Goal: Task Accomplishment & Management: Complete application form

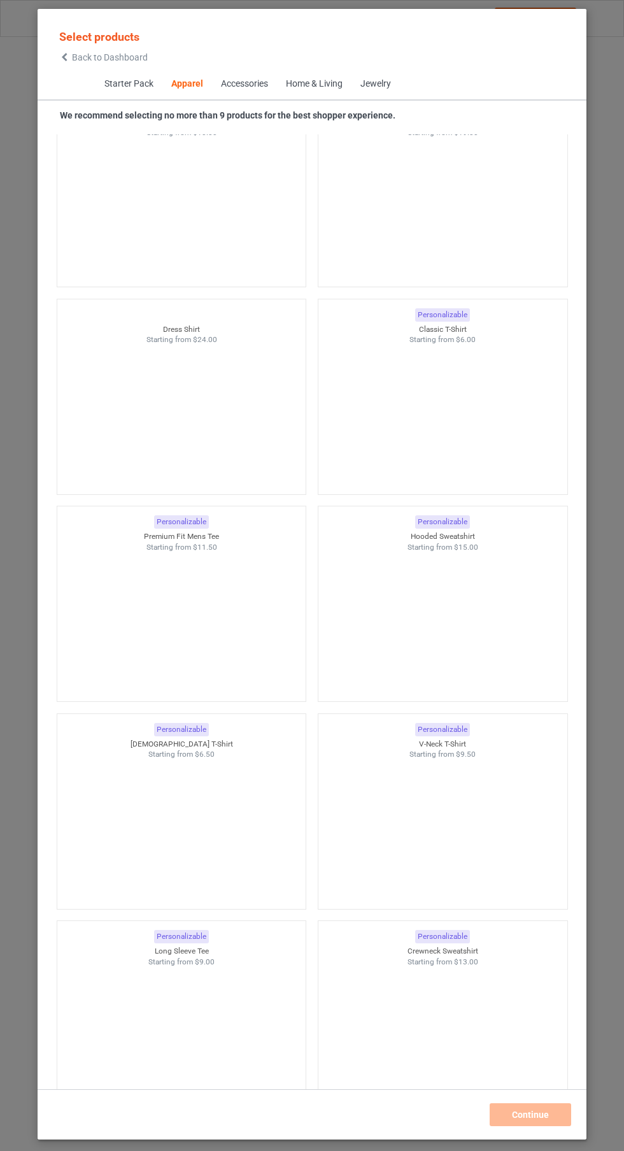
scroll to position [706, 0]
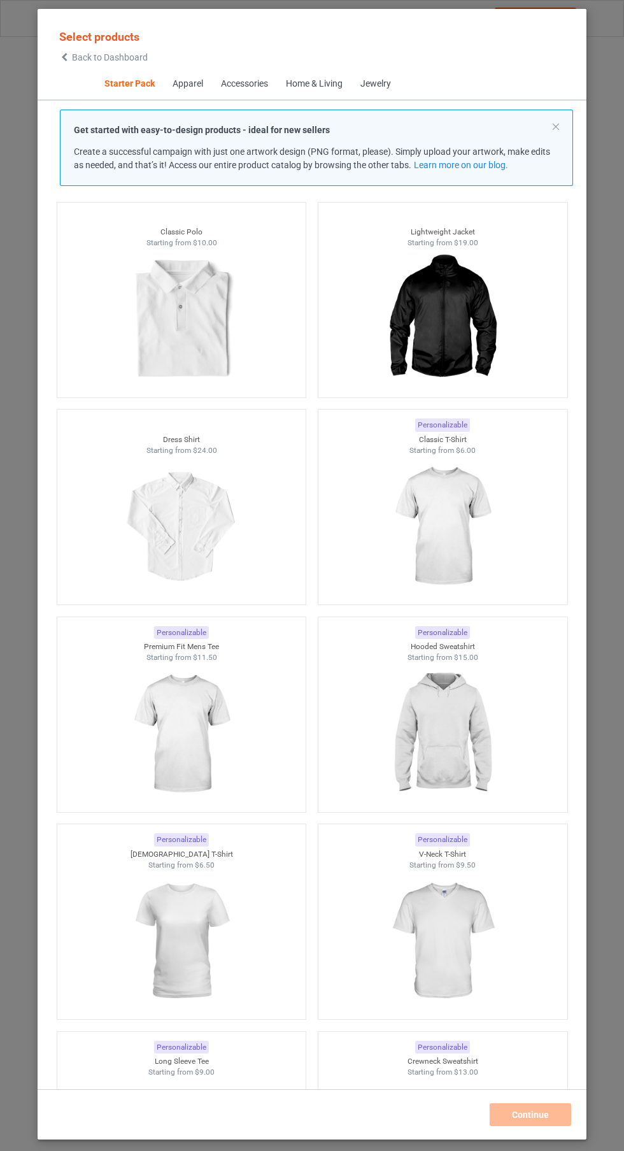
scroll to position [606, 0]
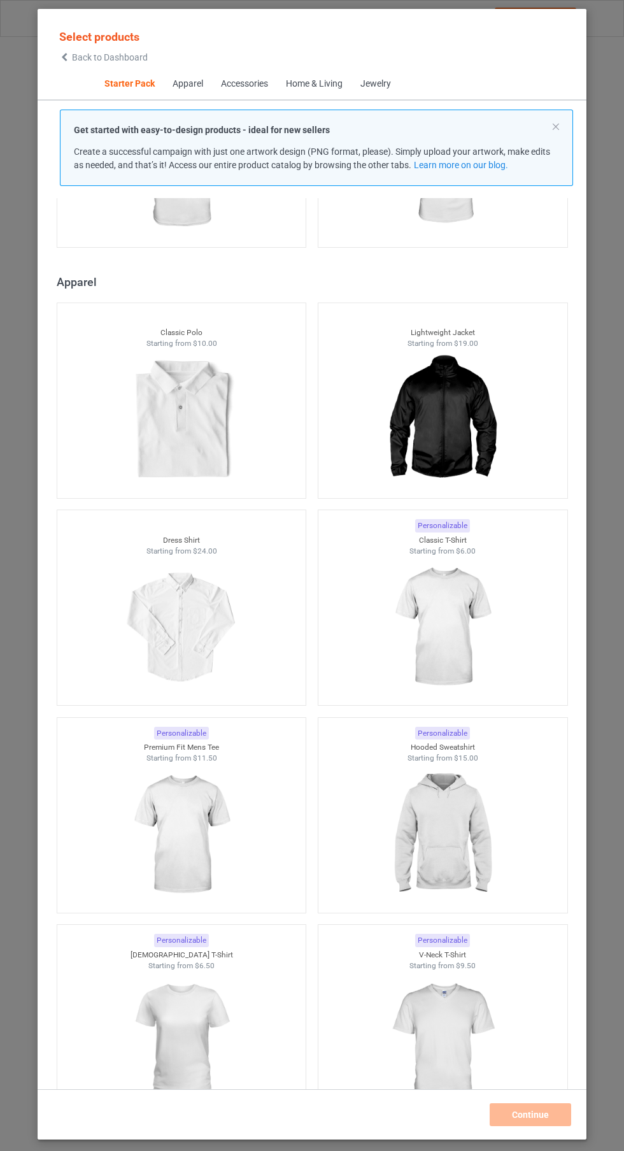
click at [165, 869] on img at bounding box center [181, 834] width 114 height 143
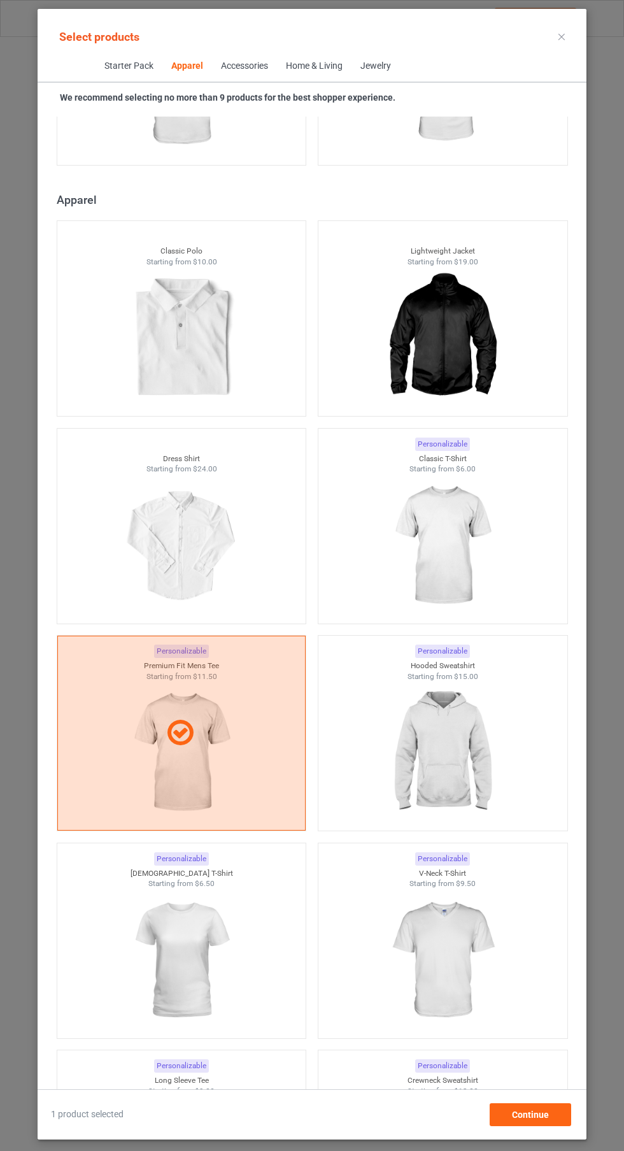
scroll to position [1136, 0]
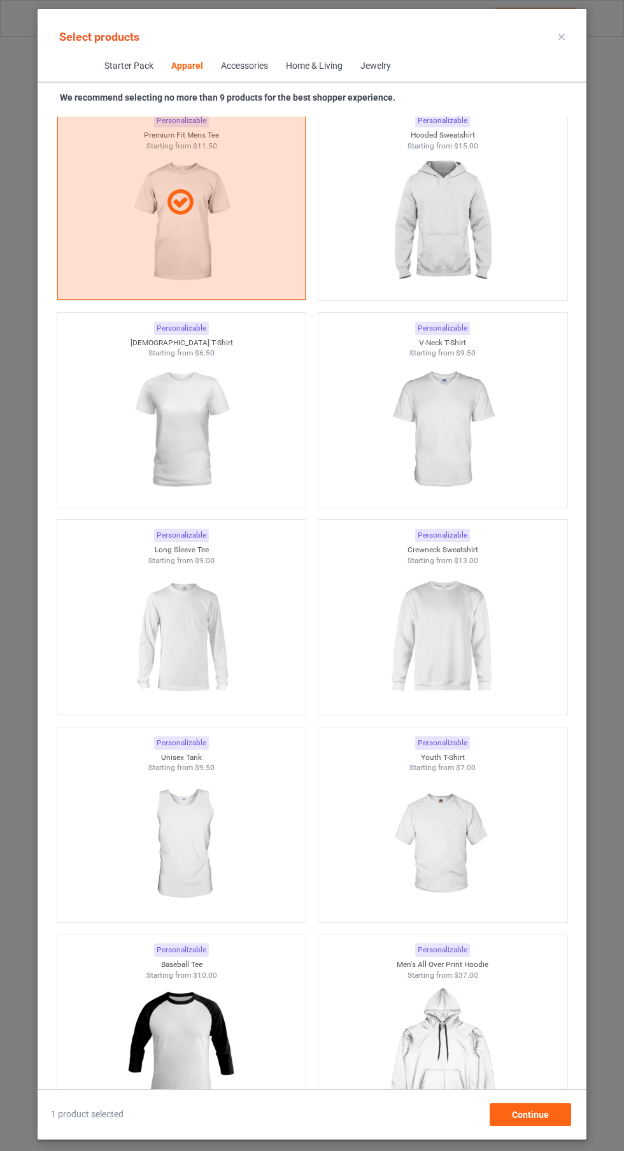
click at [450, 637] on img at bounding box center [442, 636] width 114 height 143
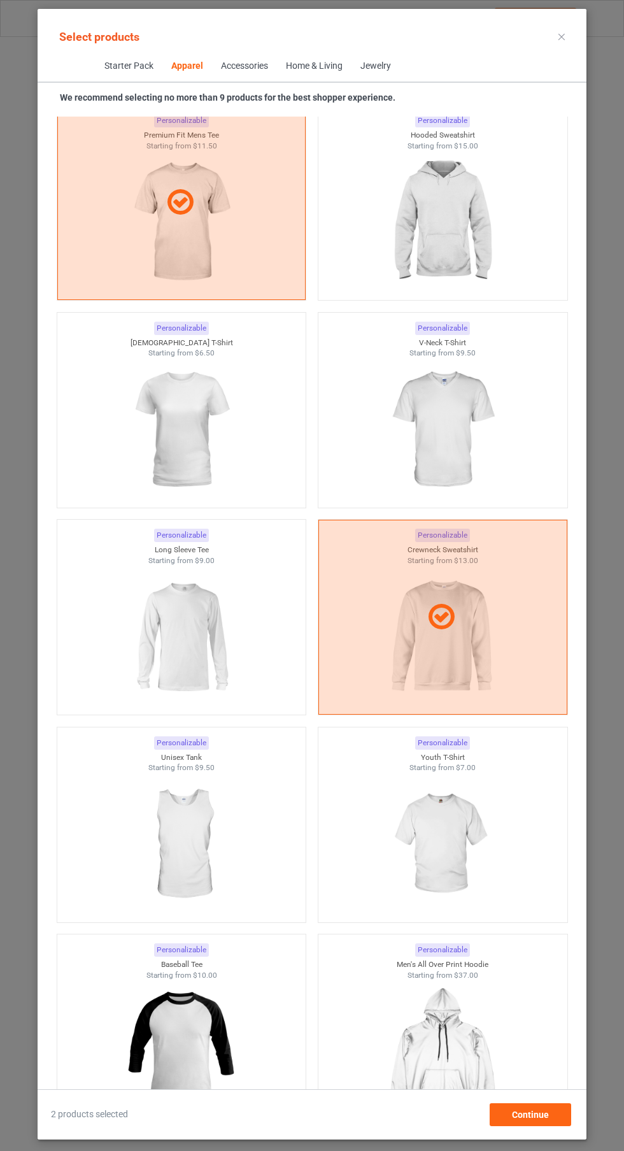
click at [474, 818] on img at bounding box center [442, 844] width 114 height 143
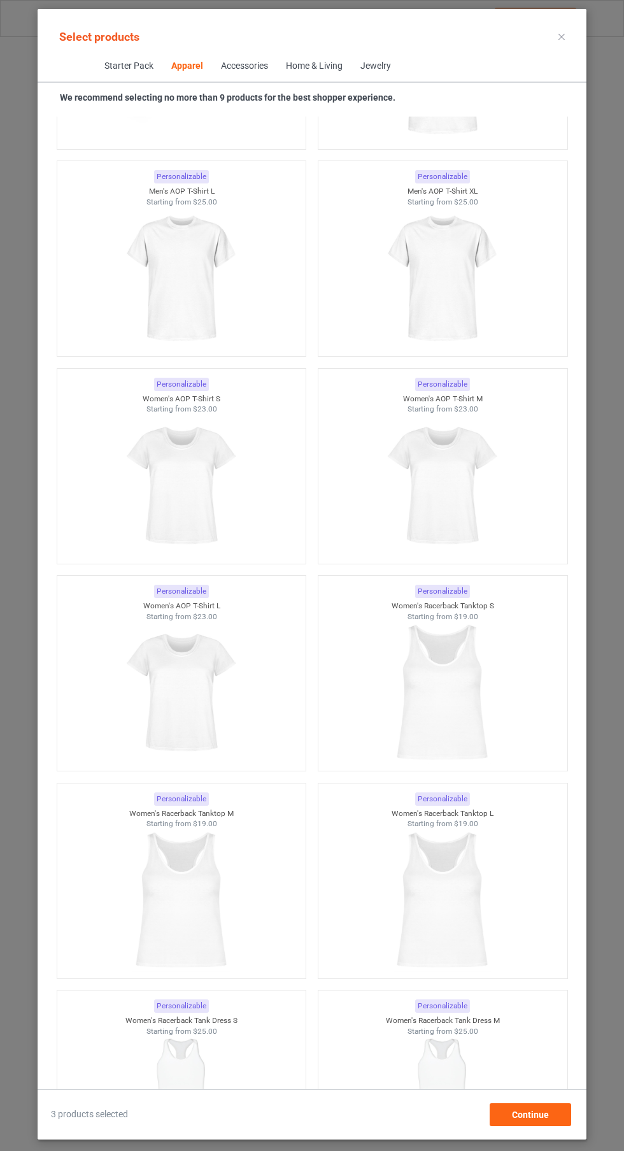
scroll to position [4038, 0]
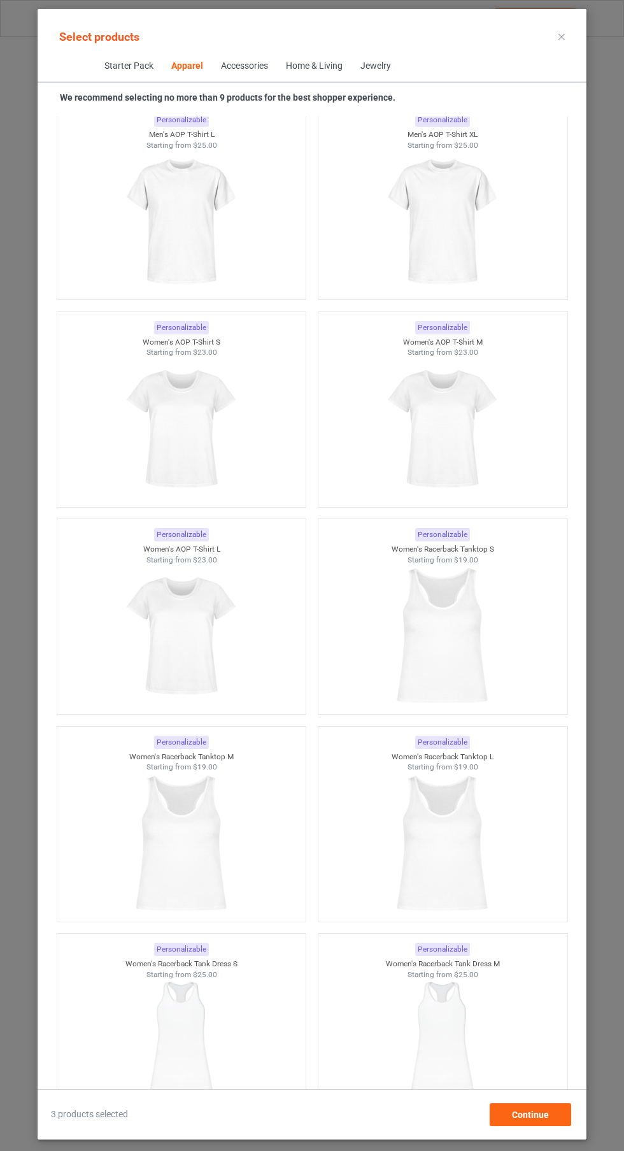
click at [465, 441] on img at bounding box center [442, 429] width 114 height 143
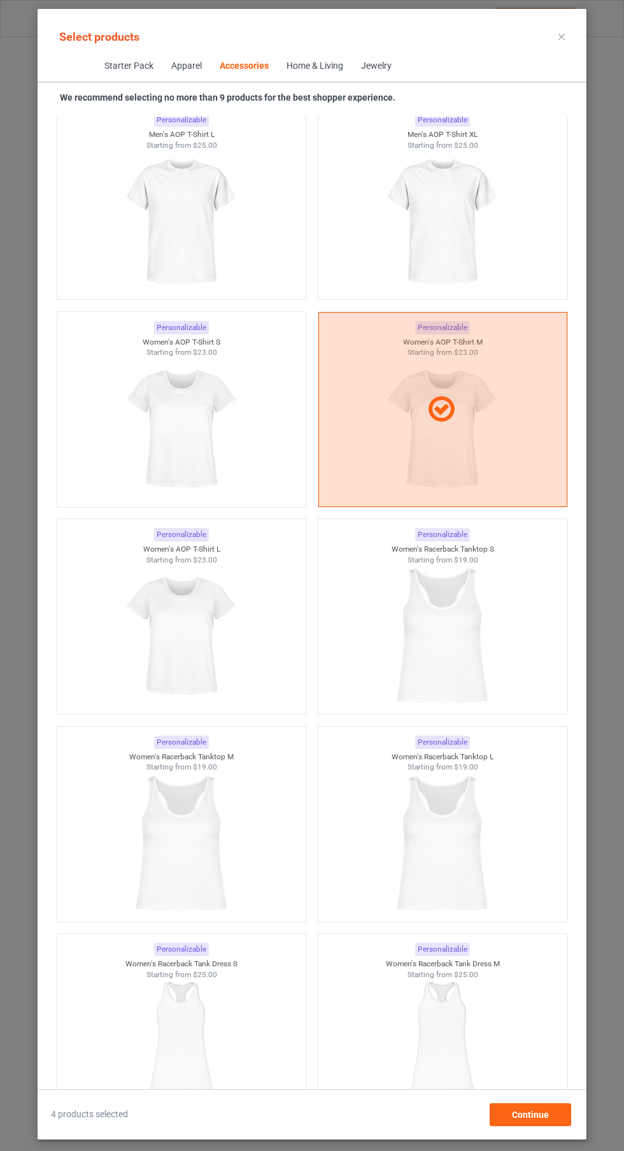
scroll to position [10302, 0]
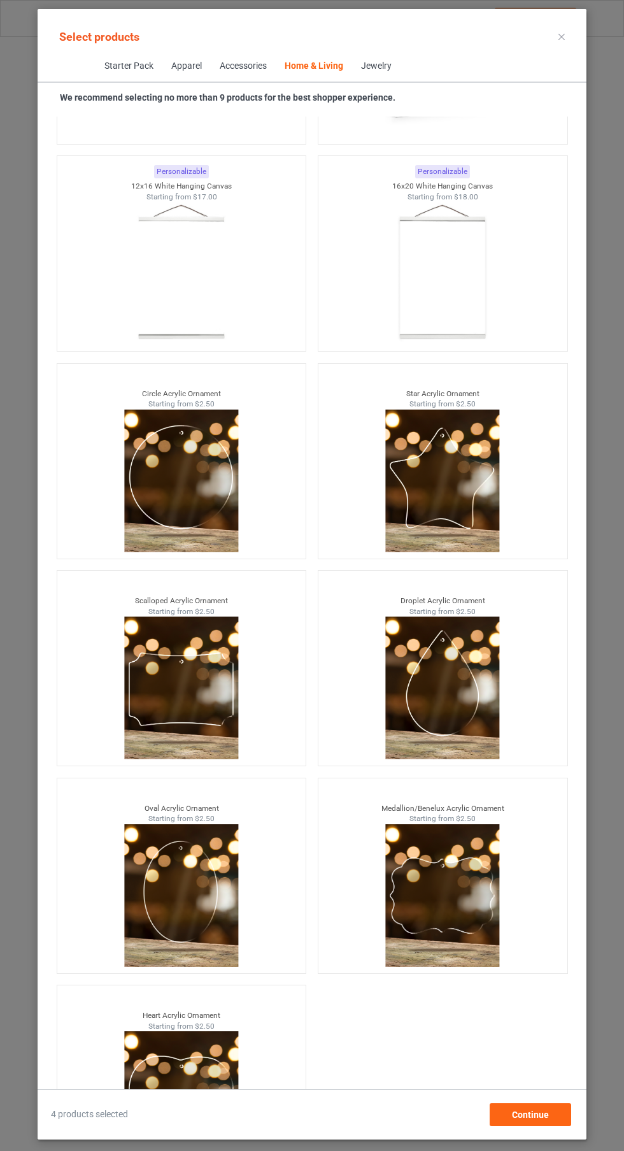
scroll to position [94, 0]
click at [562, 1126] on div "Continue" at bounding box center [531, 1114] width 82 height 23
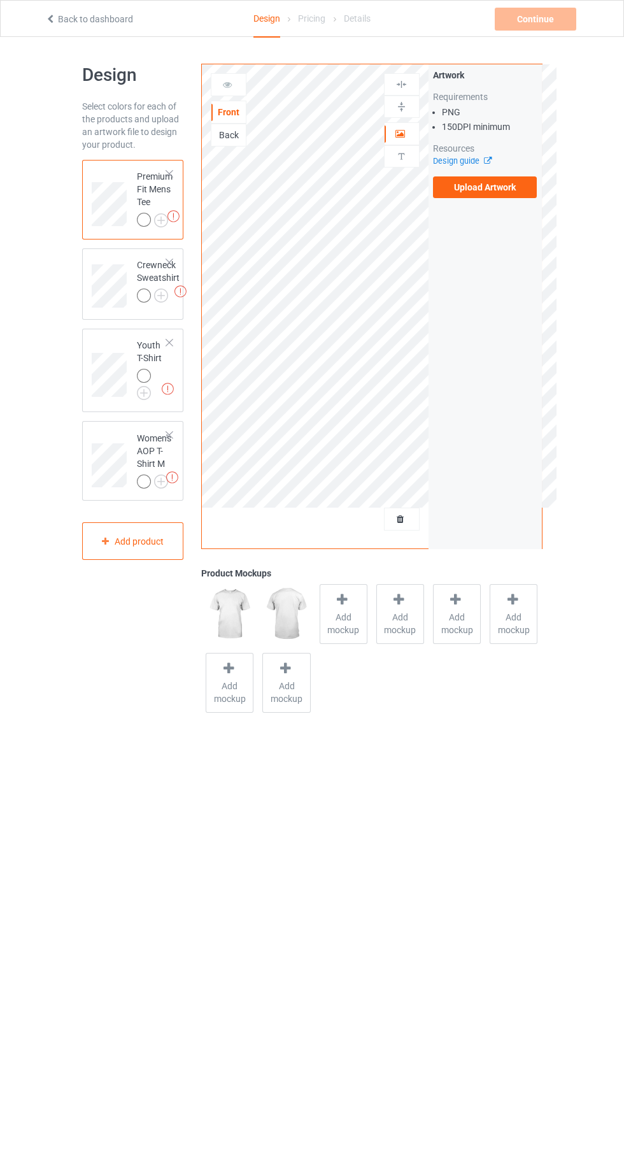
click at [483, 183] on label "Upload Artwork" at bounding box center [485, 187] width 104 height 22
click at [0, 0] on input "Upload Artwork" at bounding box center [0, 0] width 0 height 0
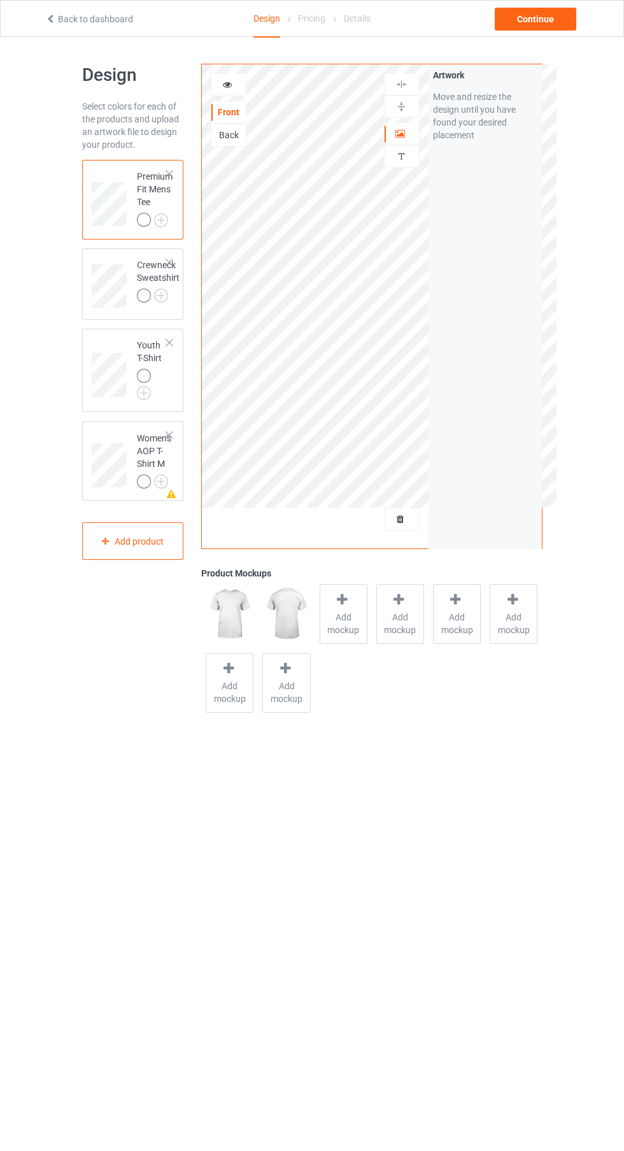
click at [347, 623] on span "Add mockup" at bounding box center [343, 623] width 46 height 25
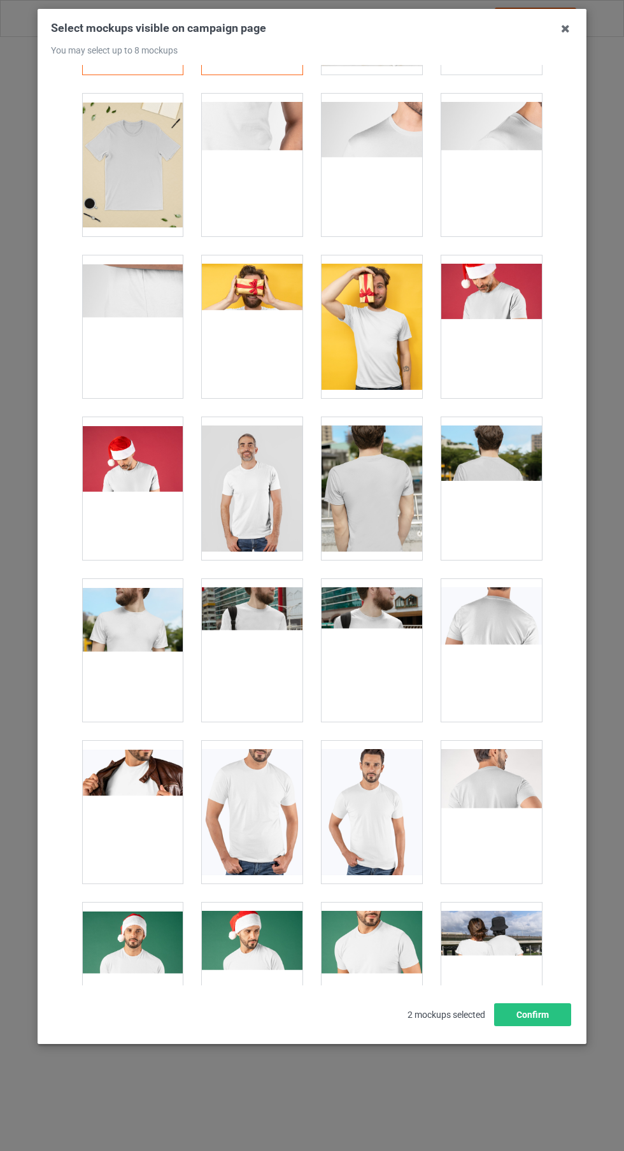
scroll to position [146, 0]
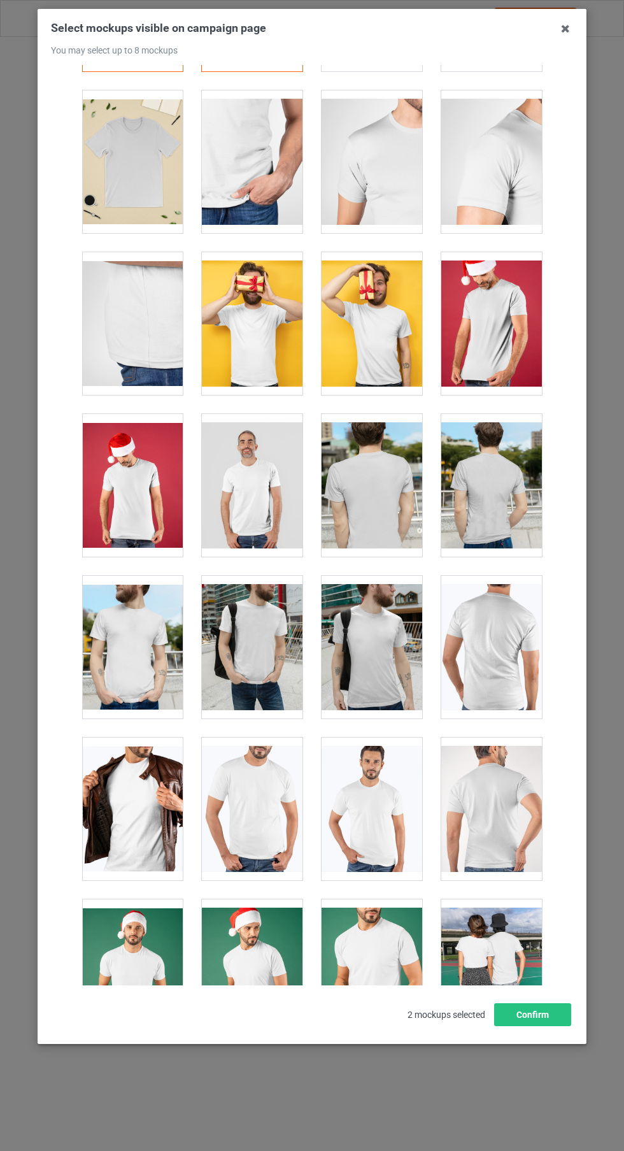
click at [260, 838] on div at bounding box center [252, 808] width 101 height 143
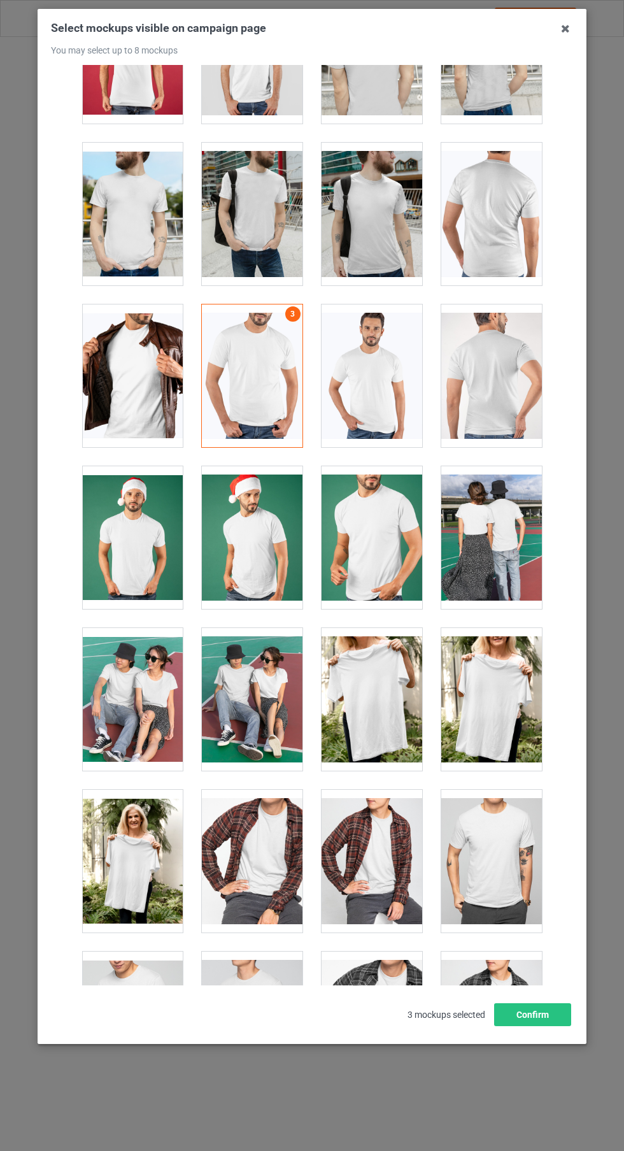
scroll to position [585, 0]
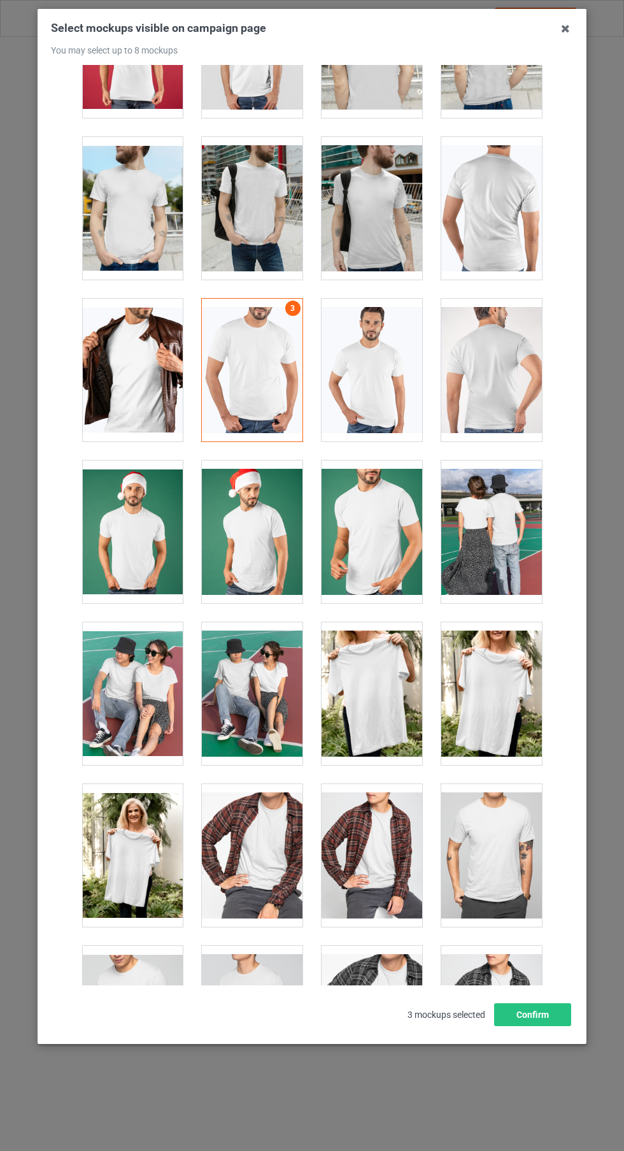
click at [374, 725] on div at bounding box center [372, 693] width 101 height 143
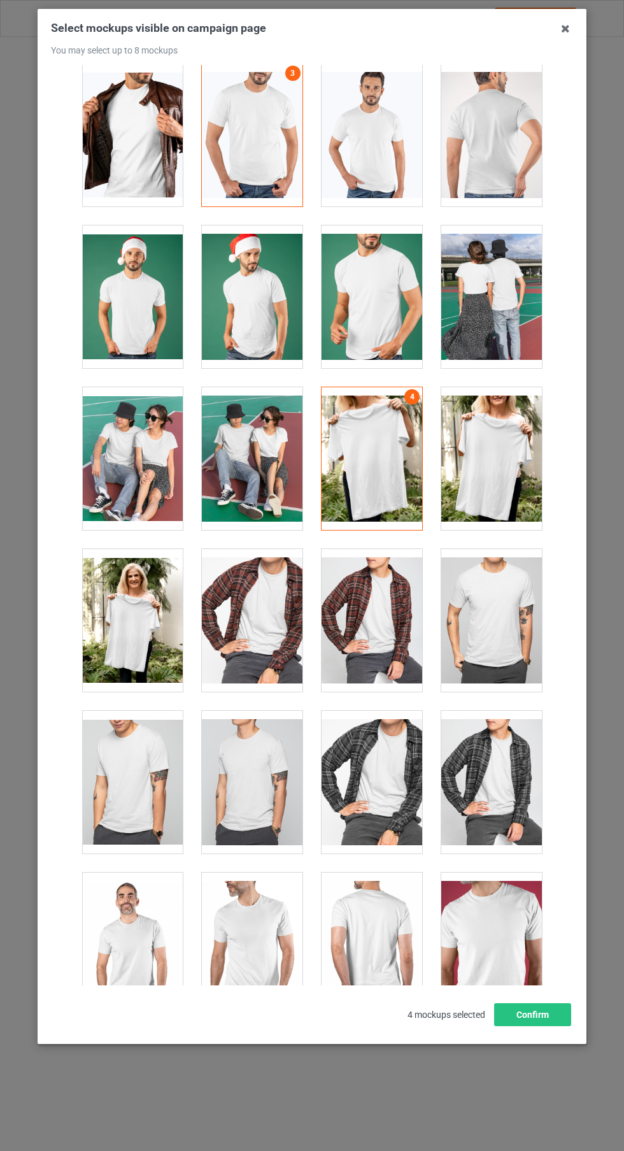
scroll to position [808, 0]
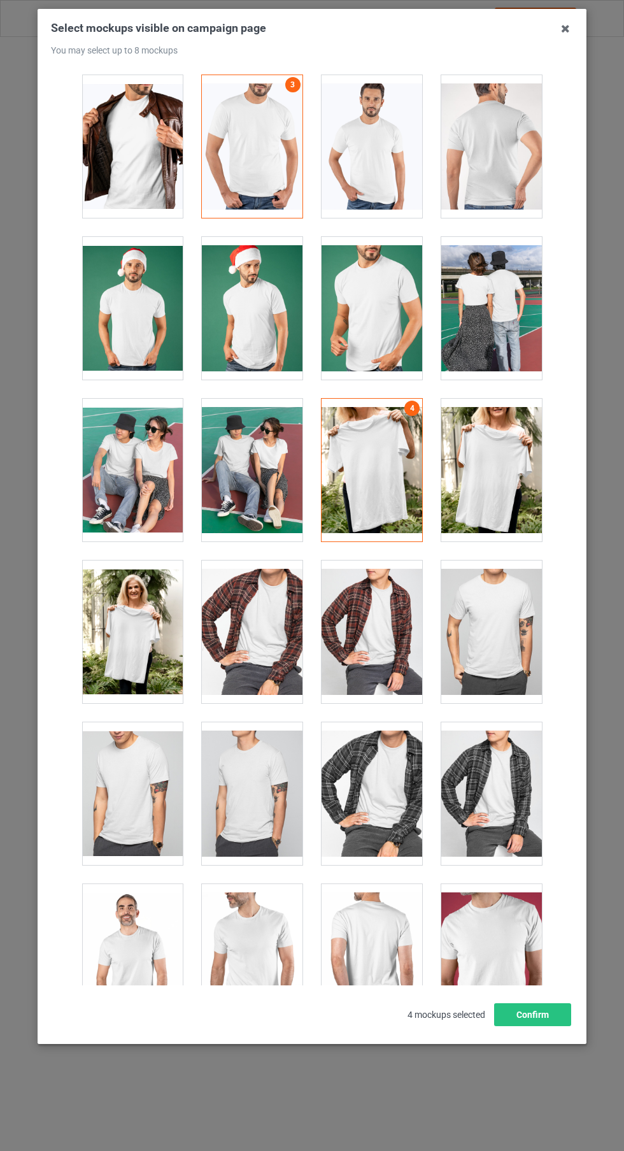
click at [269, 831] on div at bounding box center [252, 793] width 101 height 143
click at [131, 586] on div at bounding box center [132, 631] width 101 height 143
click at [553, 1026] on button "Confirm" at bounding box center [532, 1014] width 77 height 23
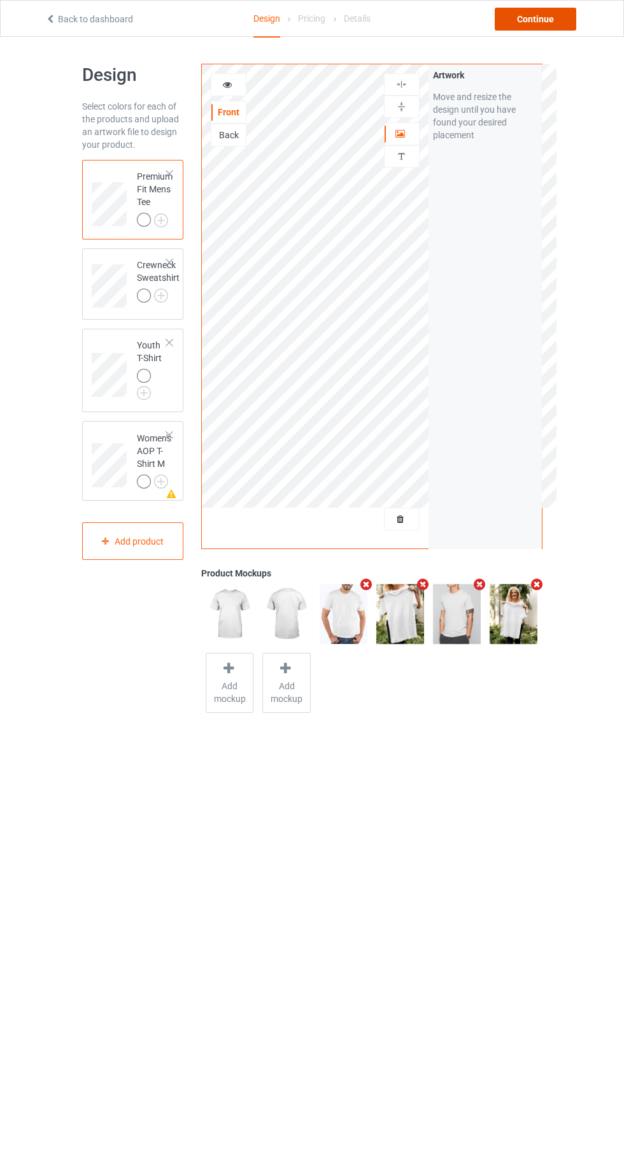
click at [527, 17] on div "Continue" at bounding box center [536, 19] width 82 height 23
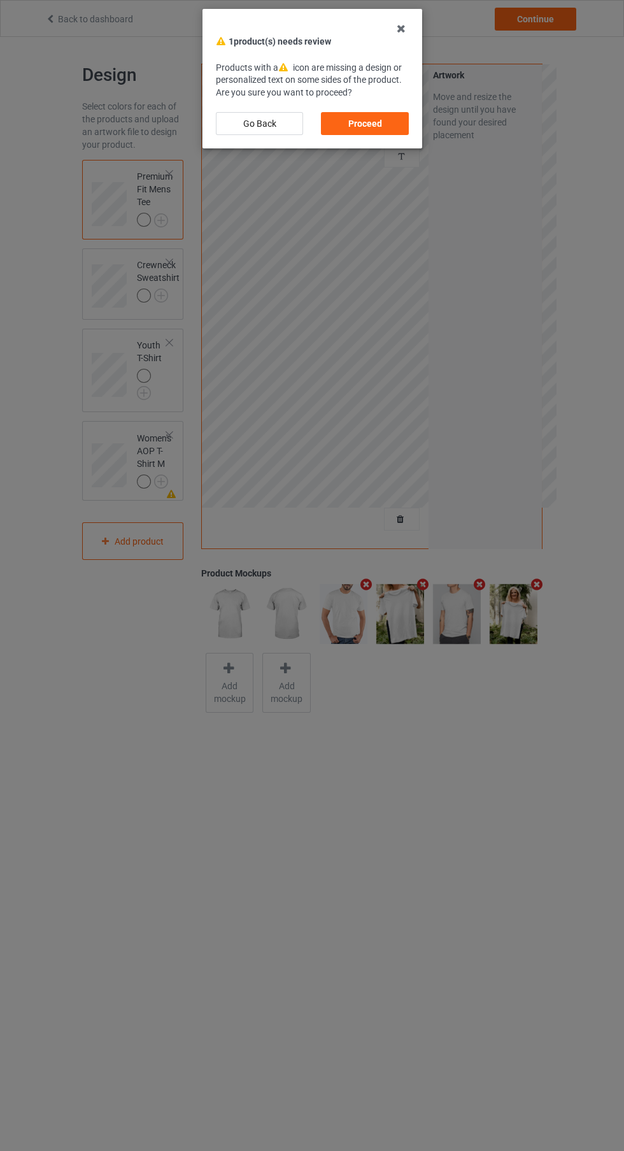
click at [355, 128] on div "Proceed" at bounding box center [364, 123] width 87 height 23
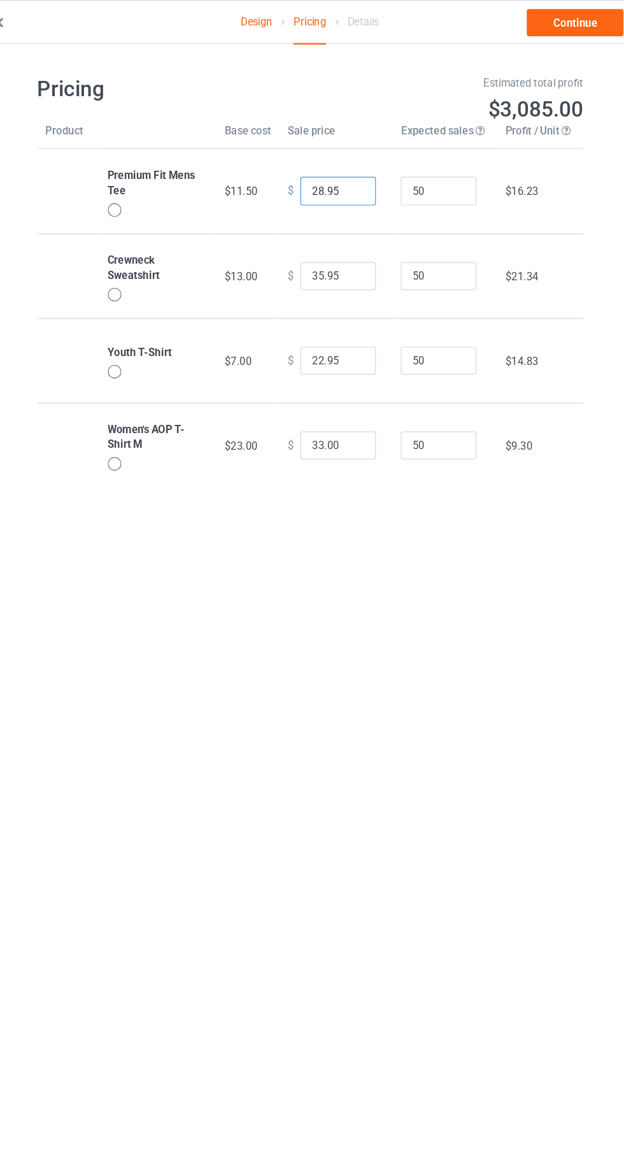
click at [313, 165] on input "28.95" at bounding box center [336, 161] width 64 height 24
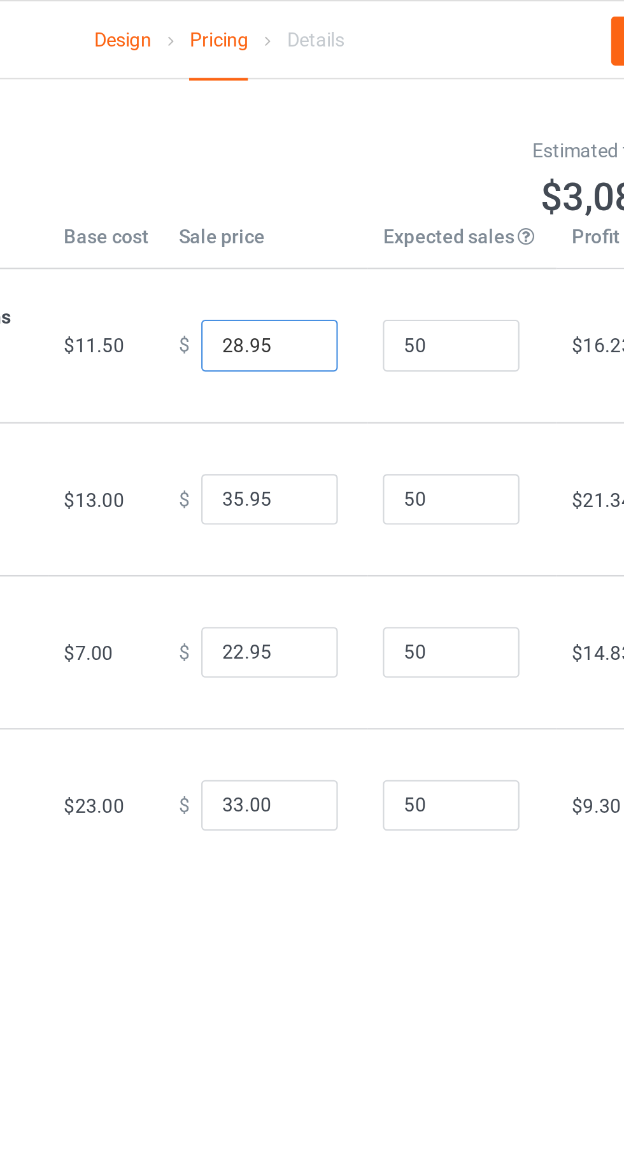
click at [319, 160] on input "28.95" at bounding box center [336, 161] width 64 height 24
click at [314, 161] on input "28.95" at bounding box center [336, 161] width 64 height 24
type input "24.95"
click at [314, 236] on input "35.95" at bounding box center [336, 233] width 64 height 24
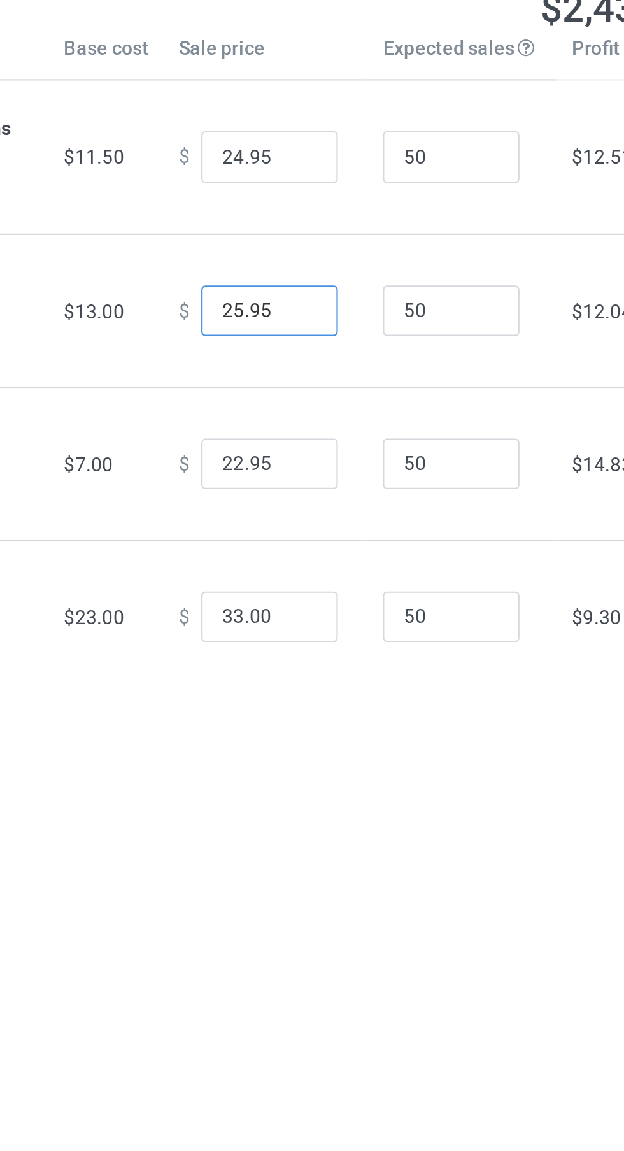
type input "25.95"
click at [311, 306] on input "22.95" at bounding box center [336, 304] width 64 height 24
click at [306, 303] on input "2.95" at bounding box center [336, 304] width 64 height 24
click at [307, 303] on input "2.95" at bounding box center [336, 304] width 64 height 24
click at [309, 308] on input "2.95" at bounding box center [336, 304] width 64 height 24
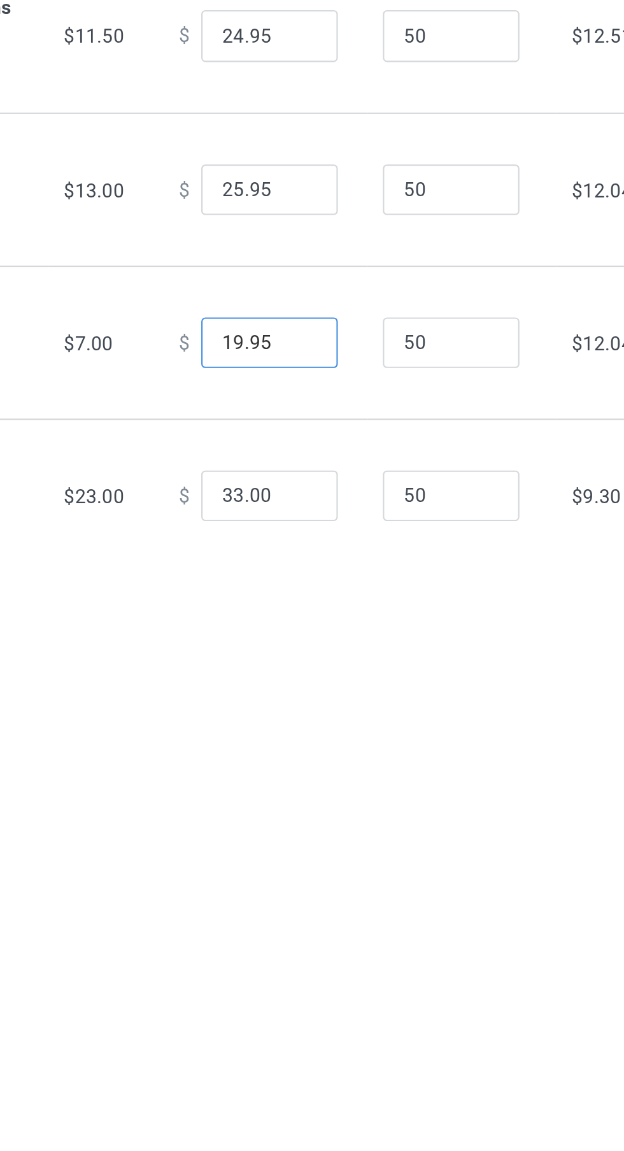
type input "19.95"
click at [311, 378] on input "33.00" at bounding box center [336, 376] width 64 height 24
type input "33.00"
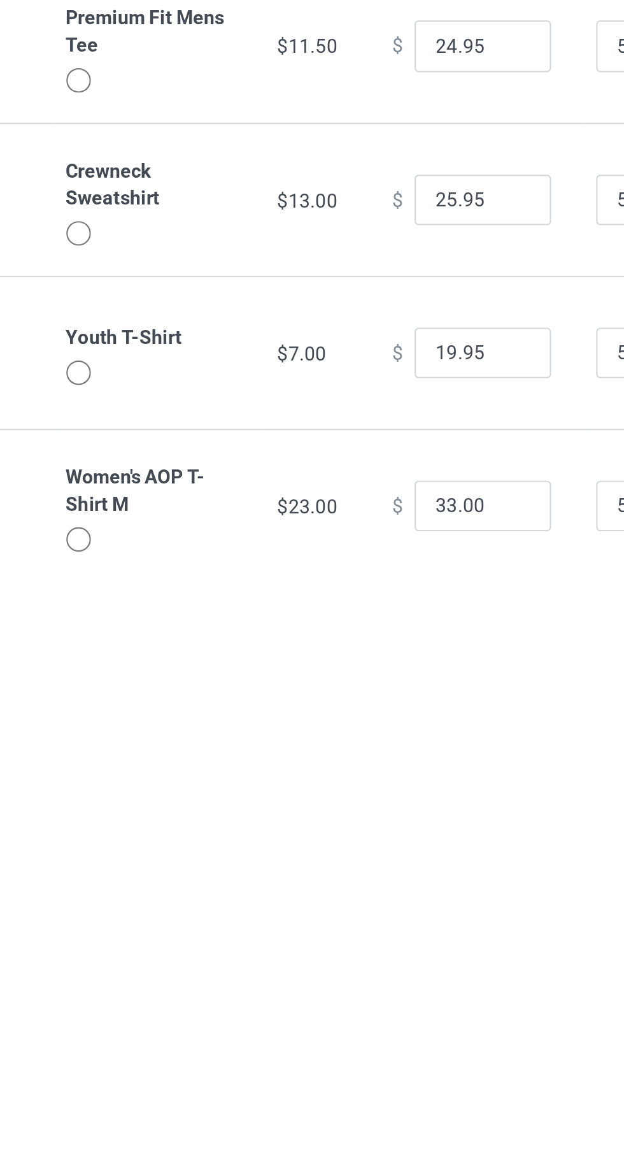
click at [146, 388] on div at bounding box center [146, 390] width 11 height 11
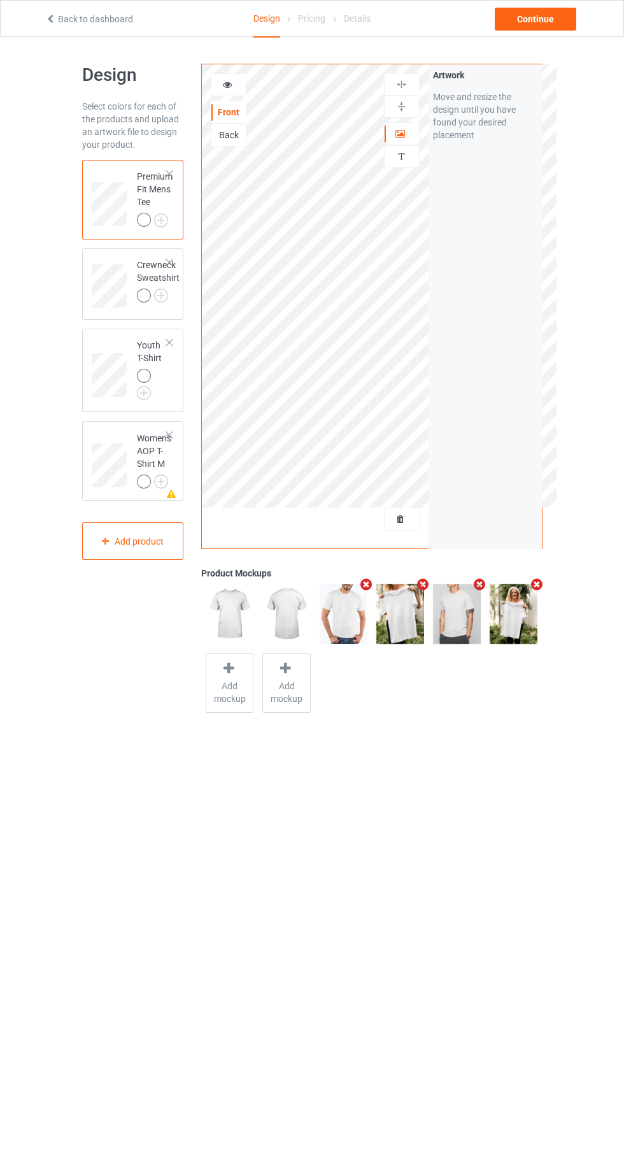
click at [169, 436] on div at bounding box center [169, 434] width 9 height 9
click at [547, 28] on div "Continue" at bounding box center [536, 19] width 82 height 23
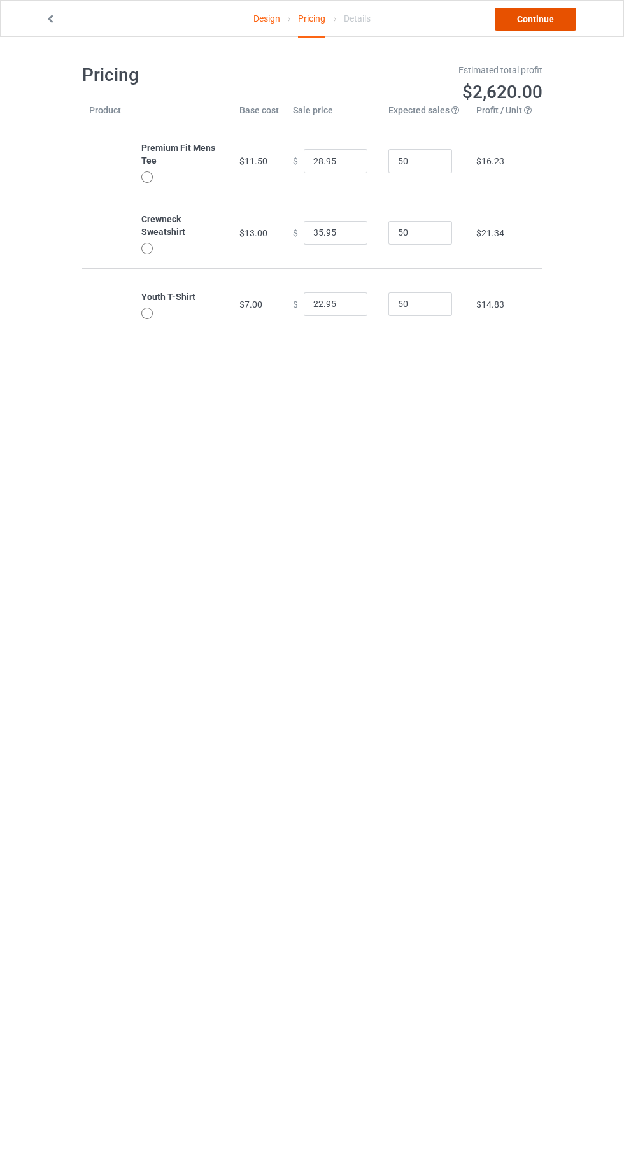
click at [522, 19] on link "Continue" at bounding box center [536, 19] width 82 height 23
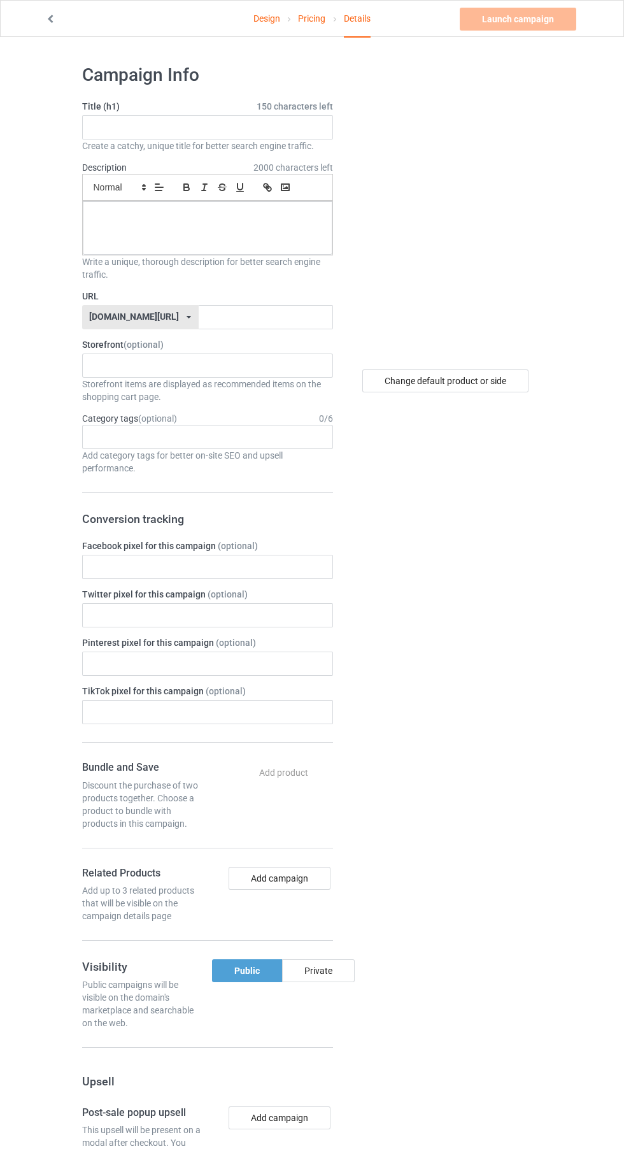
click at [52, 22] on icon at bounding box center [50, 17] width 11 height 9
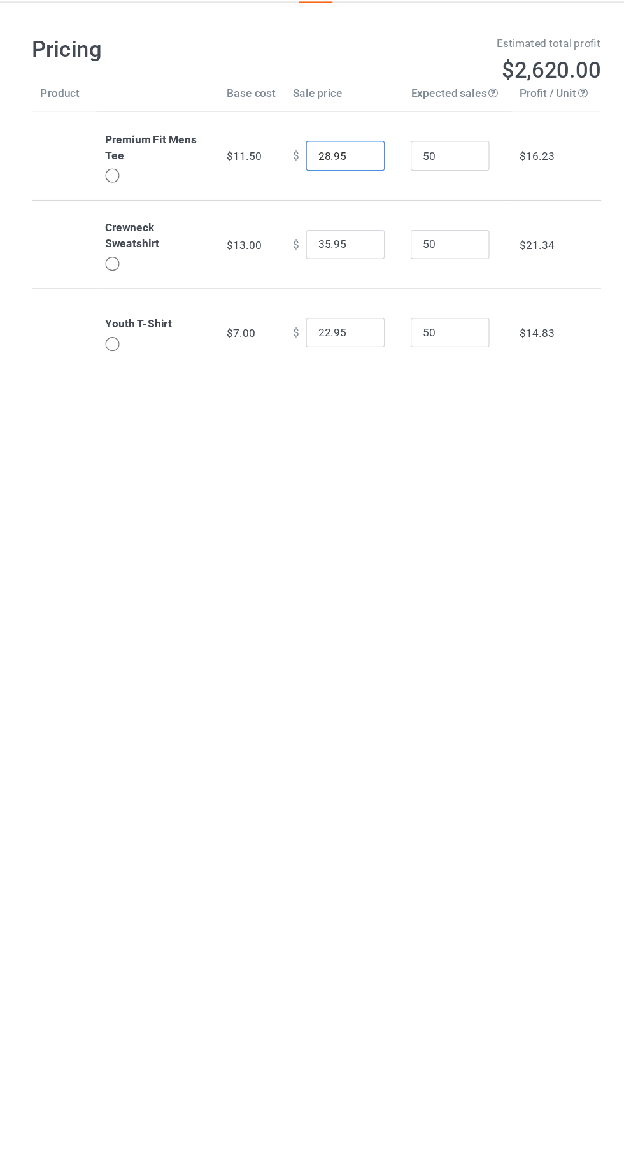
click at [314, 162] on input "28.95" at bounding box center [336, 161] width 64 height 24
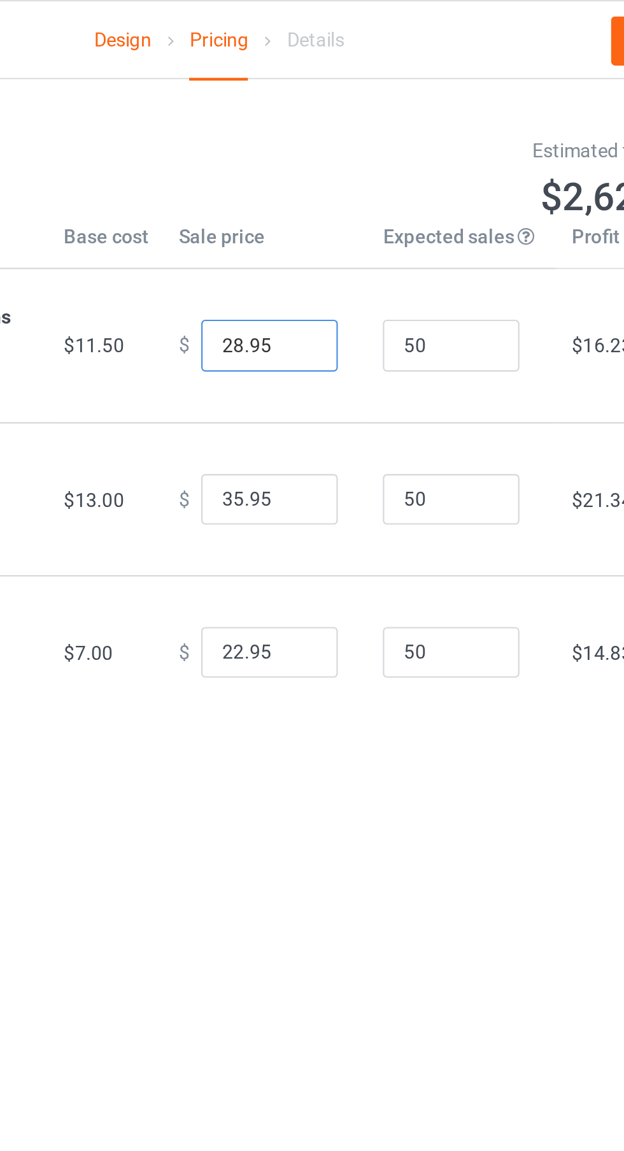
click at [313, 159] on input "28.95" at bounding box center [336, 161] width 64 height 24
click at [313, 160] on input "28.95" at bounding box center [336, 161] width 64 height 24
click at [314, 160] on input "28.95" at bounding box center [336, 161] width 64 height 24
click at [321, 162] on input "28.95" at bounding box center [336, 161] width 64 height 24
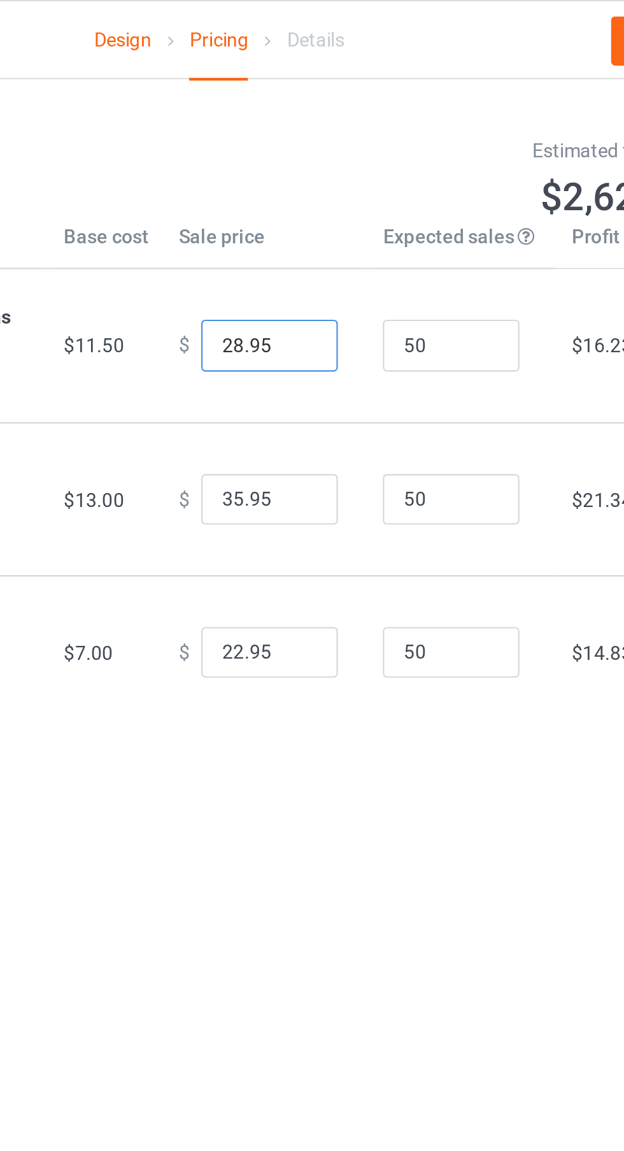
click at [316, 159] on input "28.95" at bounding box center [336, 161] width 64 height 24
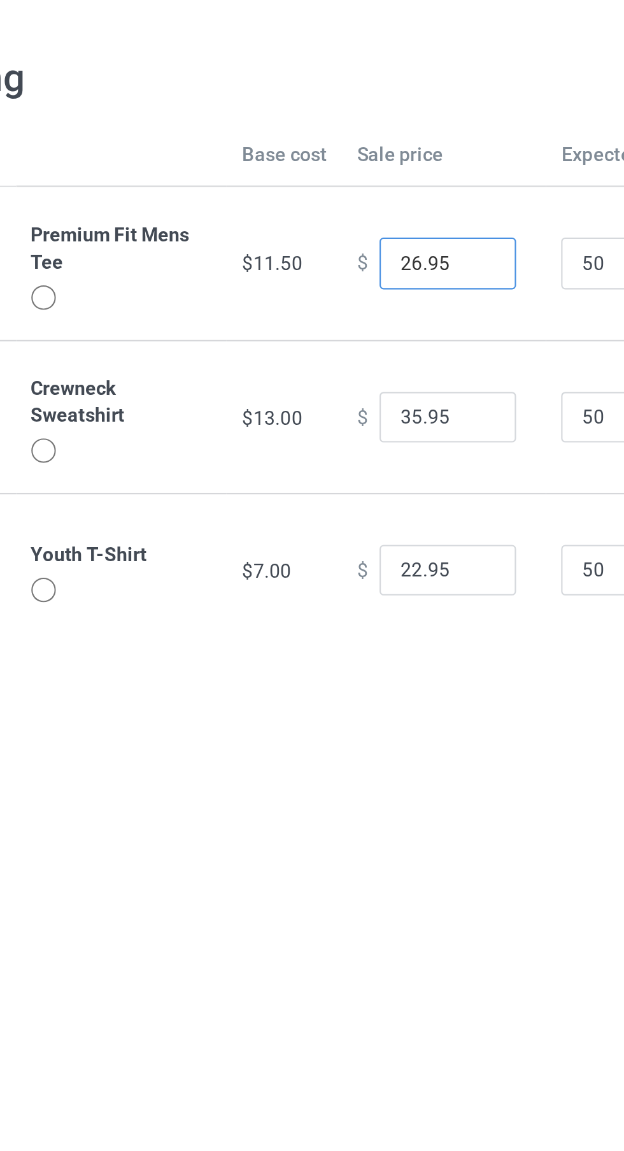
type input "26.95"
click at [311, 231] on input "35.95" at bounding box center [336, 233] width 64 height 24
click at [317, 232] on input "35.95" at bounding box center [336, 233] width 64 height 24
type input "33.95"
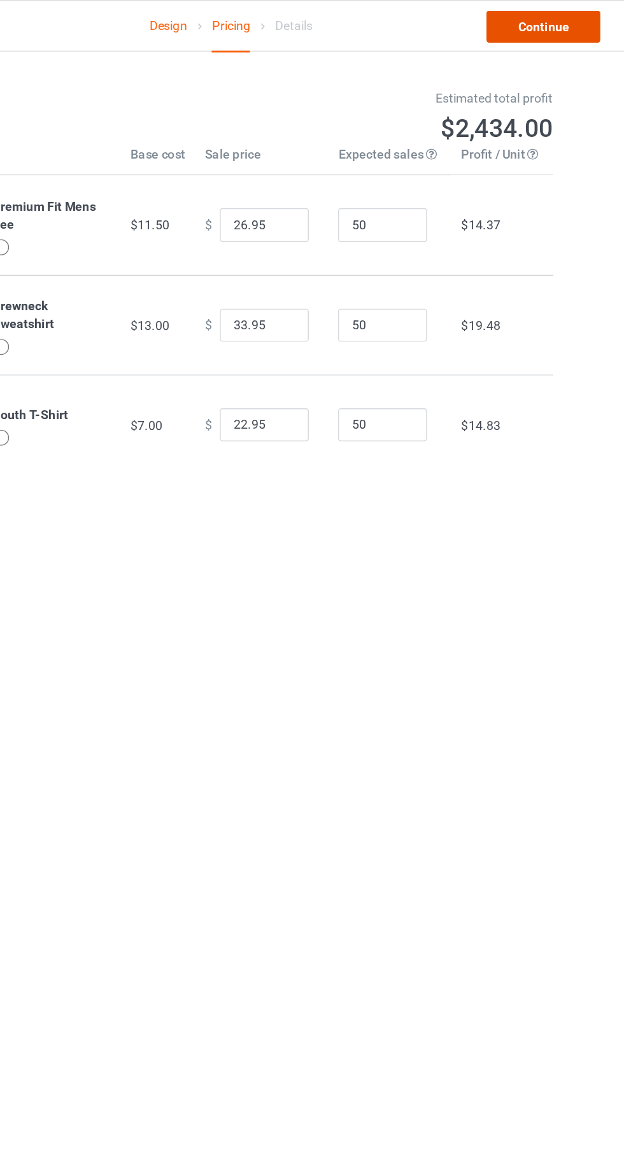
click at [512, 26] on link "Continue" at bounding box center [536, 19] width 82 height 23
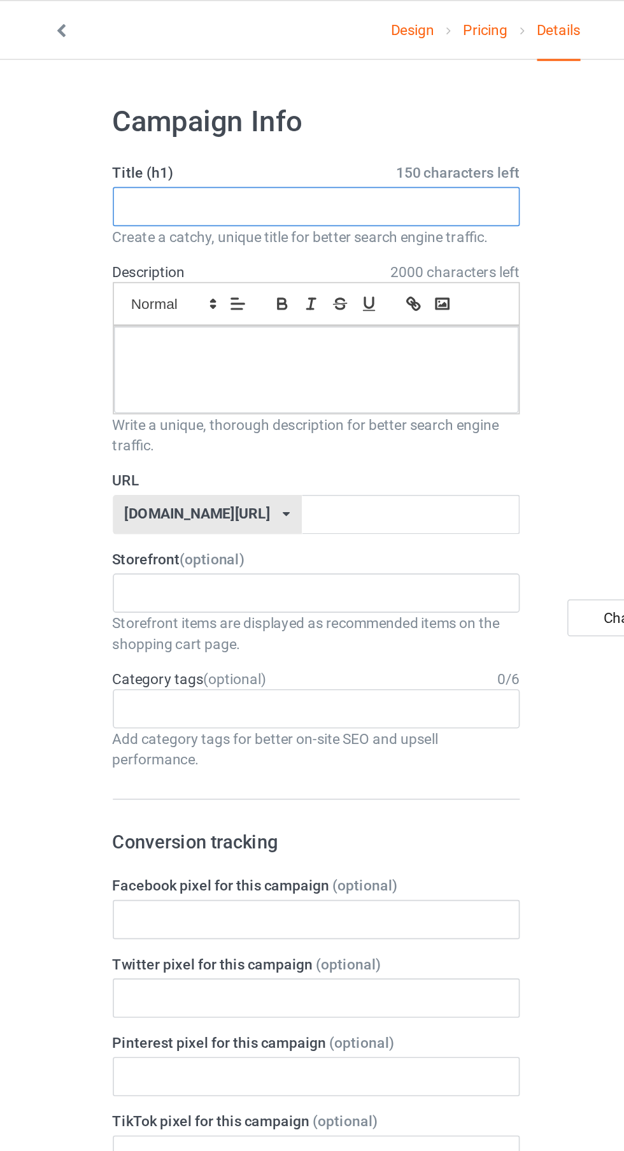
click at [94, 127] on input "text" at bounding box center [207, 127] width 251 height 24
type input "Orca"
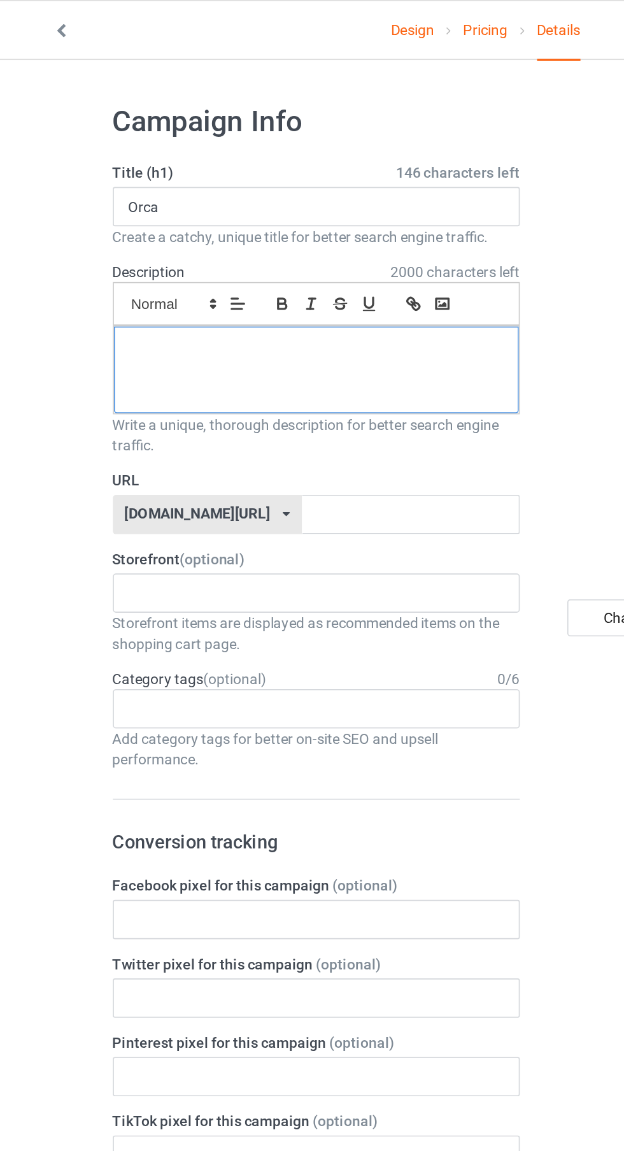
click at [132, 225] on div at bounding box center [208, 227] width 250 height 53
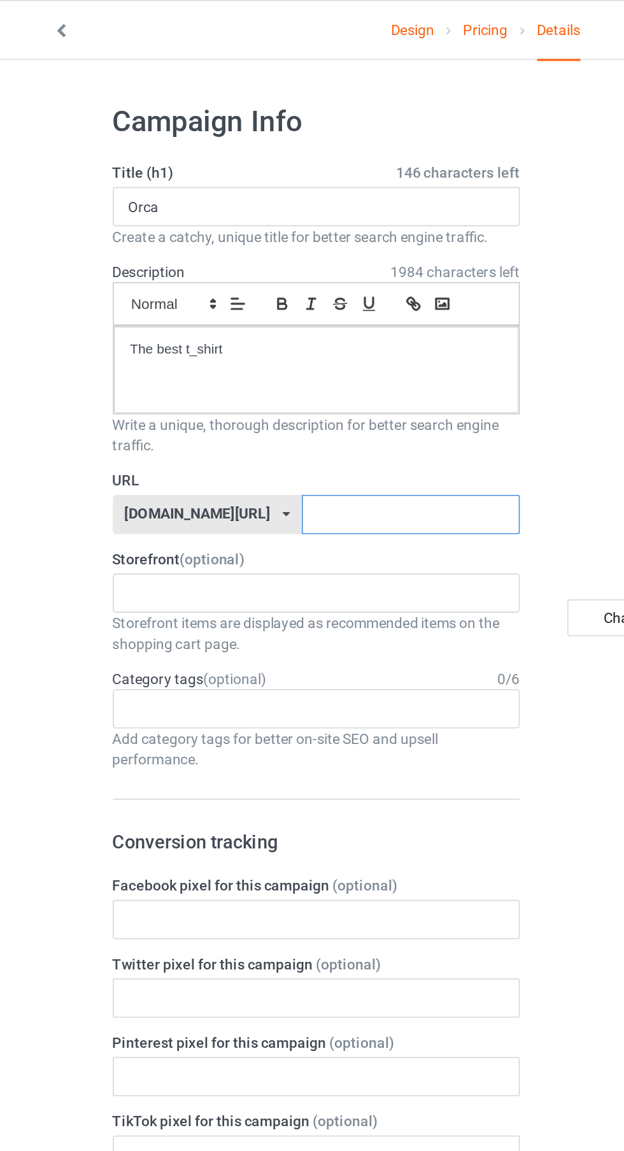
click at [199, 320] on input "text" at bounding box center [266, 317] width 134 height 24
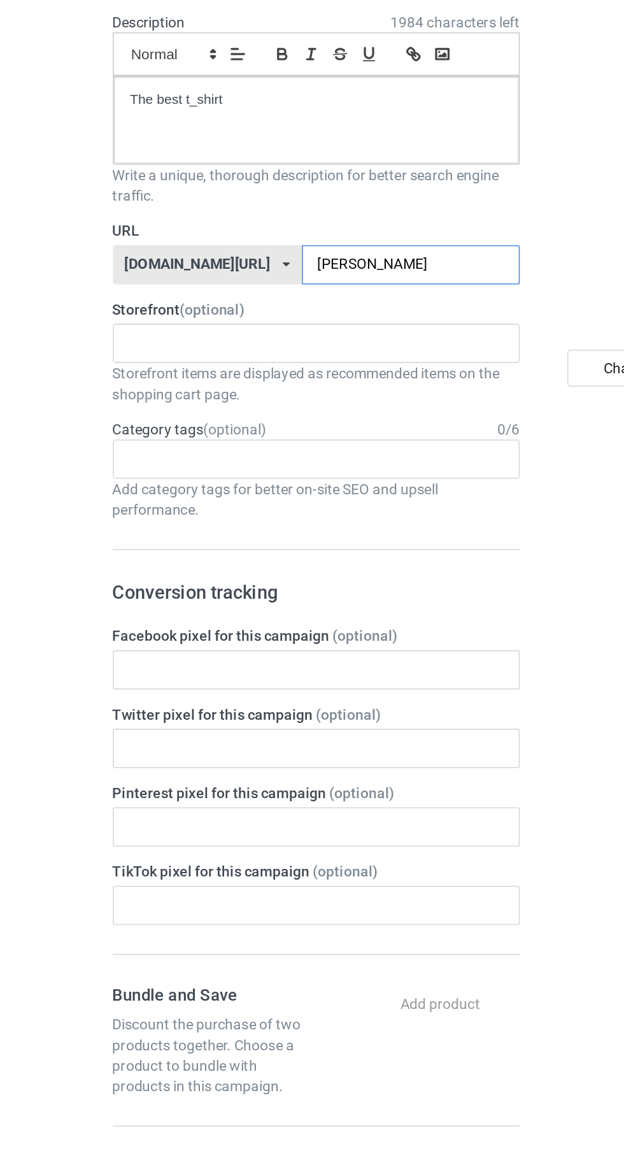
type input "Jessica-Orca"
click at [111, 440] on input "text" at bounding box center [102, 436] width 20 height 11
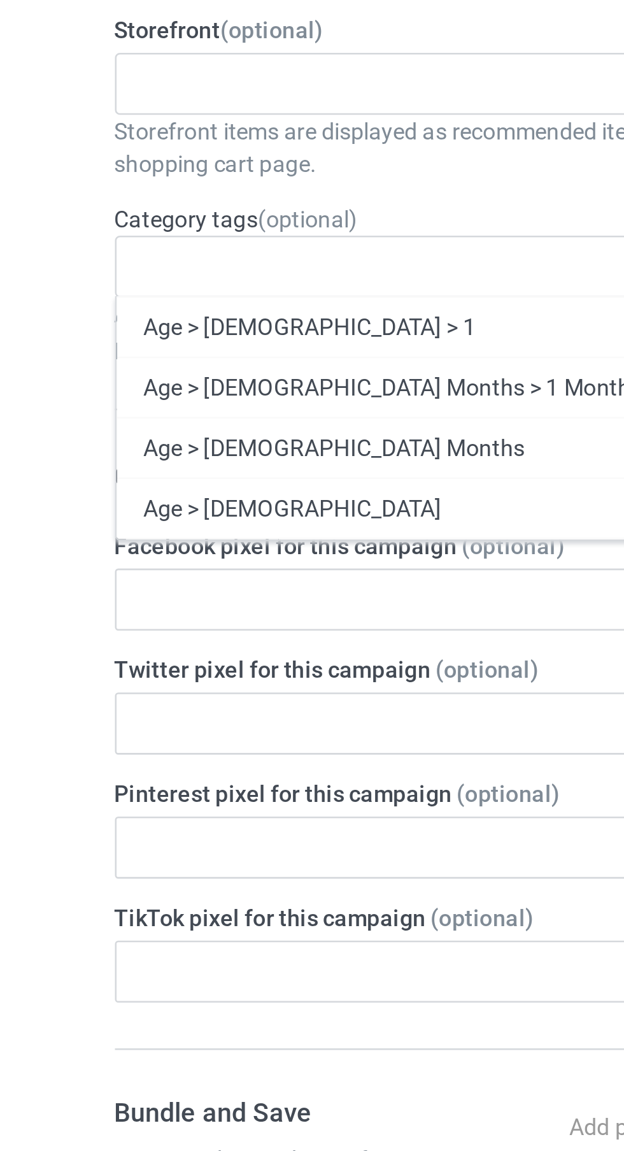
click at [107, 435] on input "text" at bounding box center [102, 436] width 20 height 11
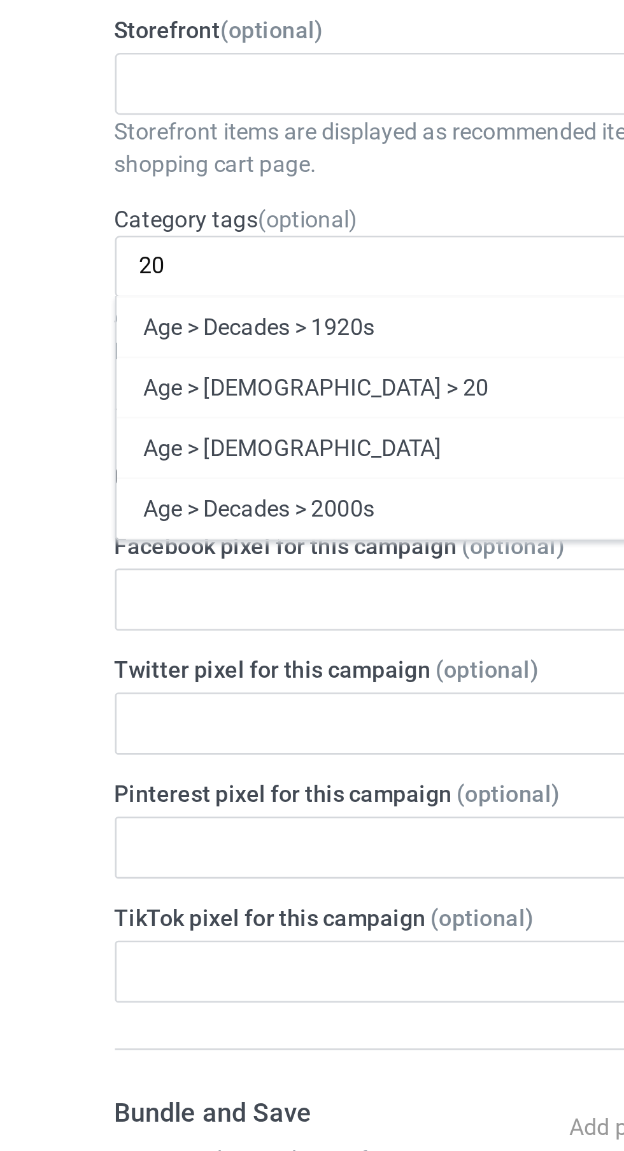
type input "20"
click at [125, 484] on div "Age > 20-39 > 20" at bounding box center [208, 484] width 250 height 24
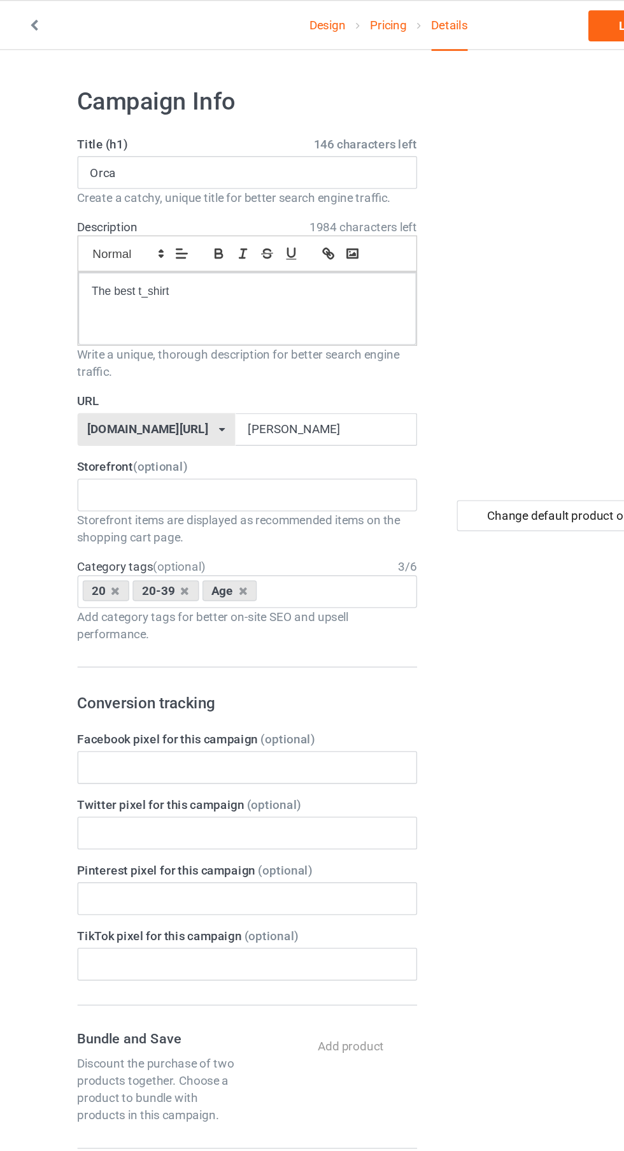
click at [234, 437] on input "text" at bounding box center [228, 436] width 20 height 11
click at [229, 431] on input "text" at bounding box center [228, 436] width 20 height 11
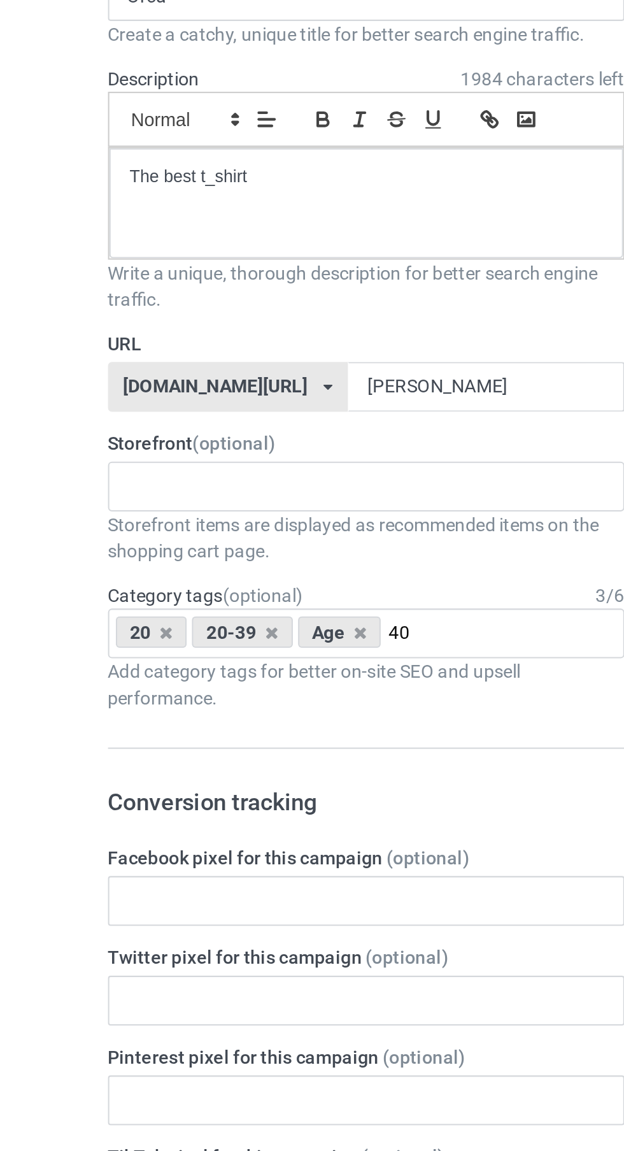
click at [239, 439] on input "40" at bounding box center [228, 436] width 20 height 11
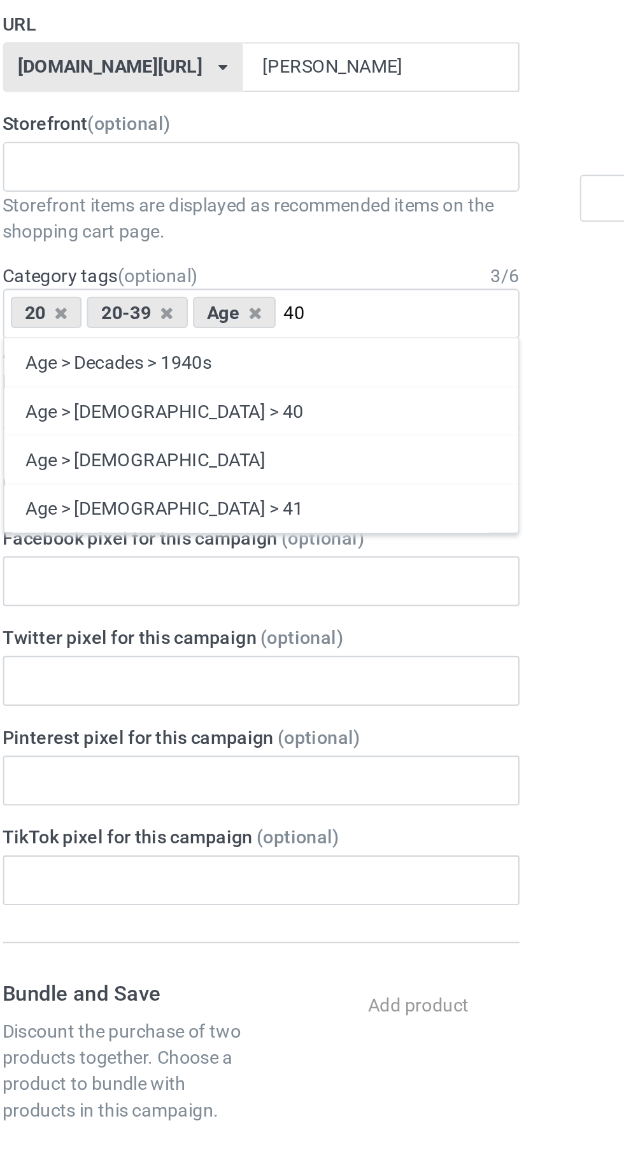
type input "40"
click at [120, 485] on div "Age > 40-59 > 40" at bounding box center [208, 484] width 250 height 24
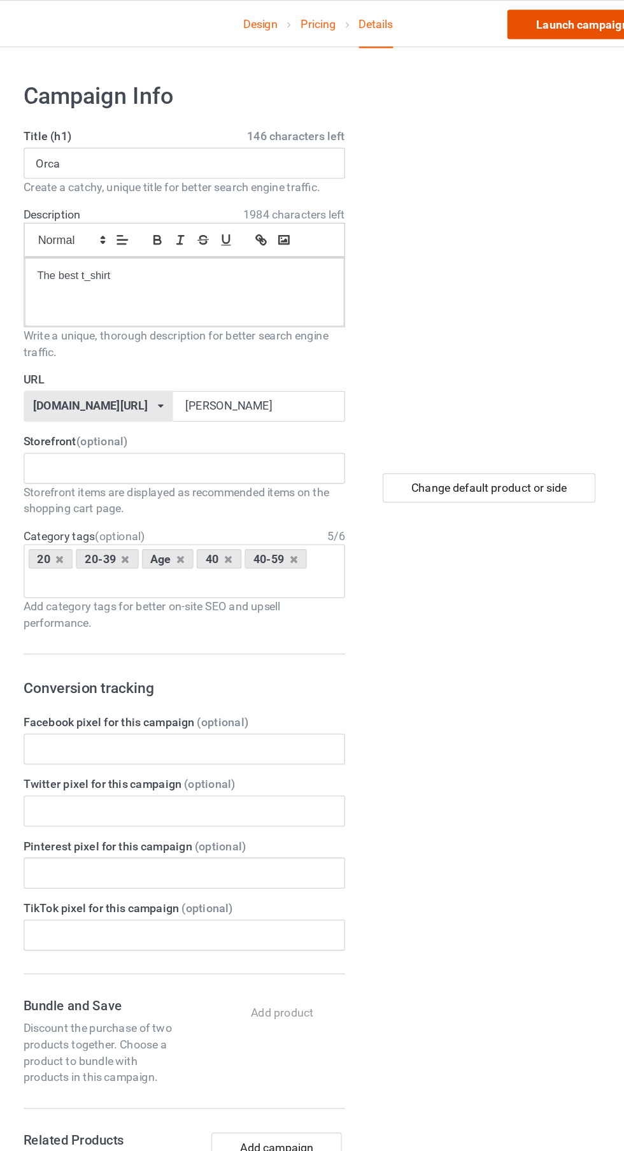
click at [501, 18] on link "Launch campaign" at bounding box center [518, 19] width 117 height 23
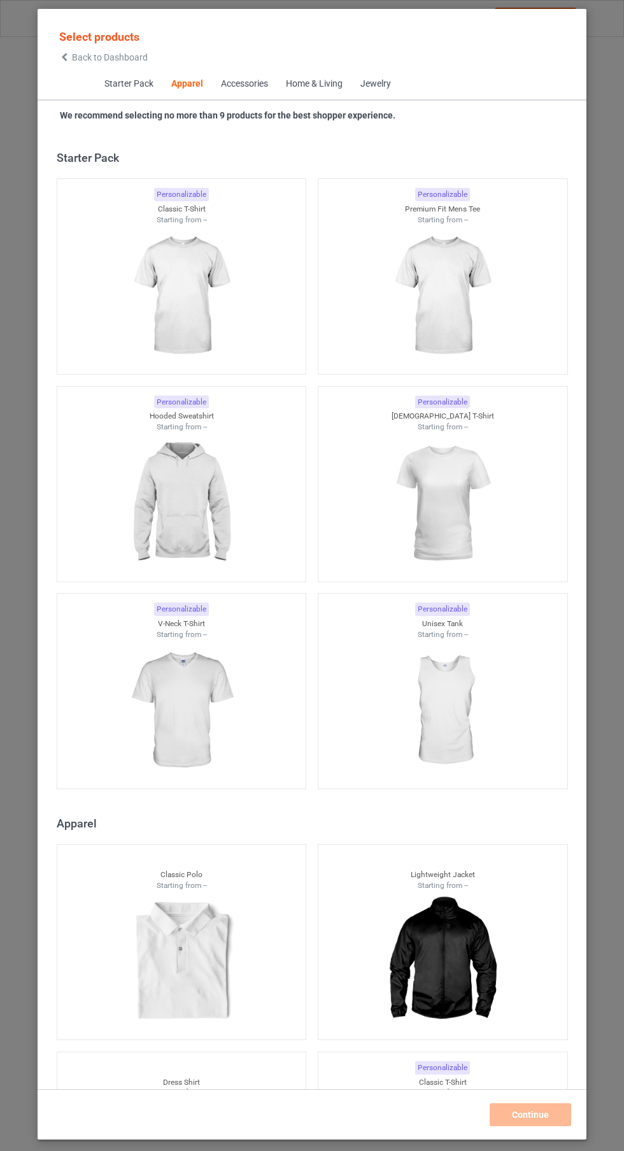
scroll to position [682, 0]
